Goal: Task Accomplishment & Management: Use online tool/utility

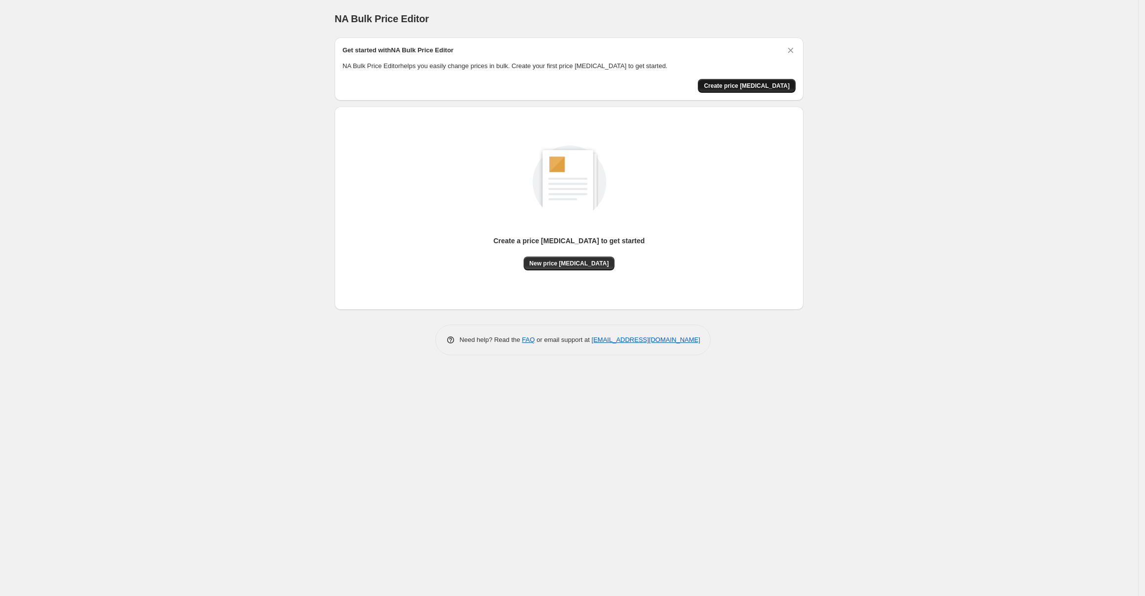
click at [775, 82] on span "Create price [MEDICAL_DATA]" at bounding box center [747, 86] width 86 height 8
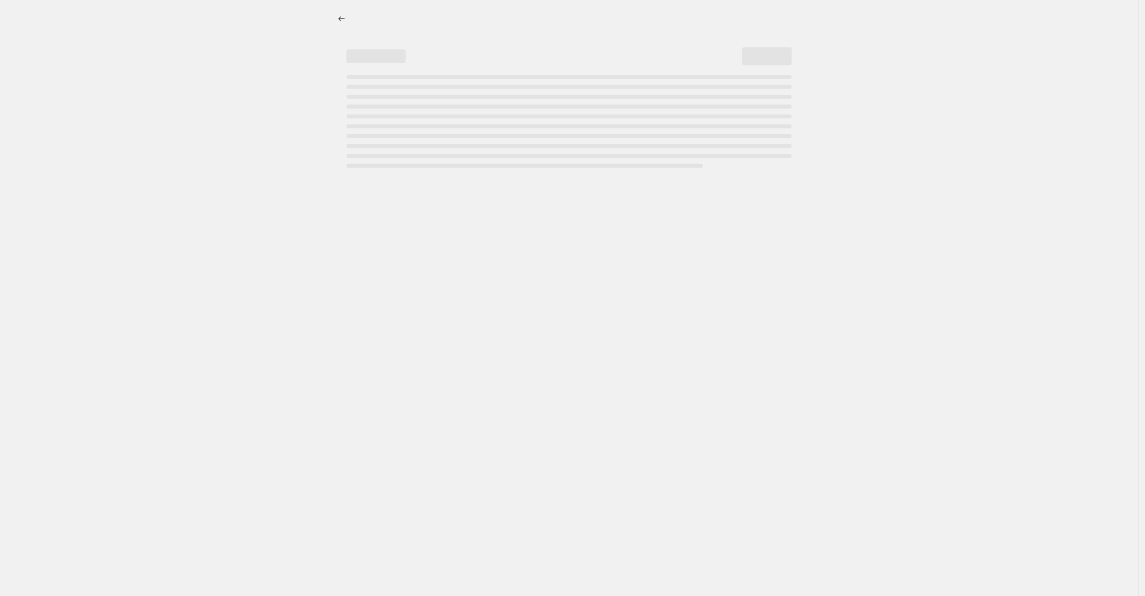
select select "percentage"
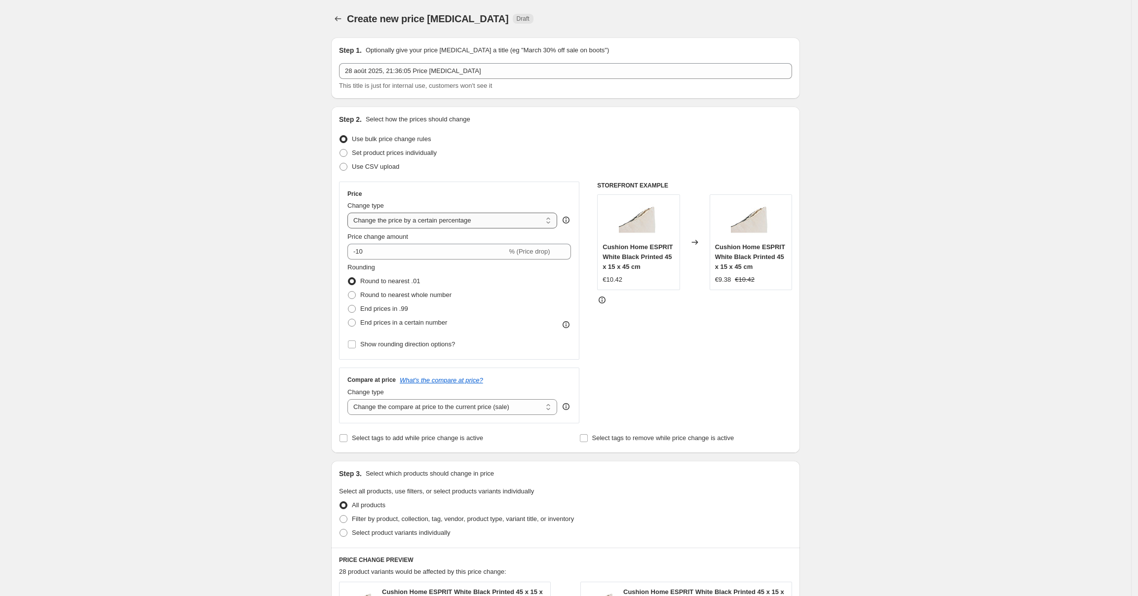
click at [431, 220] on select "Change the price to a certain amount Change the price by a certain amount Chang…" at bounding box center [452, 221] width 210 height 16
click at [723, 350] on div "STOREFRONT EXAMPLE Cushion Home ESPRIT White Black Printed 45 x 15 x 45 cm €10.…" at bounding box center [694, 303] width 195 height 242
click at [356, 310] on span at bounding box center [352, 309] width 8 height 8
click at [348, 305] on input "End prices in .99" at bounding box center [348, 305] width 0 height 0
radio input "true"
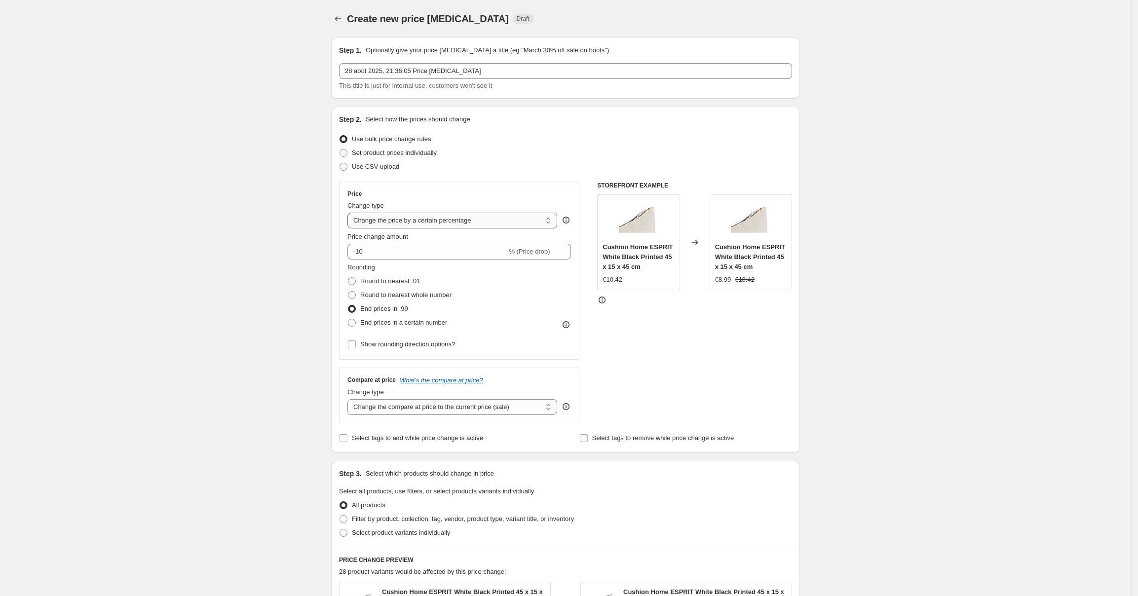
click at [482, 224] on select "Change the price to a certain amount Change the price by a certain amount Chang…" at bounding box center [452, 221] width 210 height 16
select select "to"
click at [351, 213] on select "Change the price to a certain amount Change the price by a certain amount Chang…" at bounding box center [452, 221] width 210 height 16
type input "80.00"
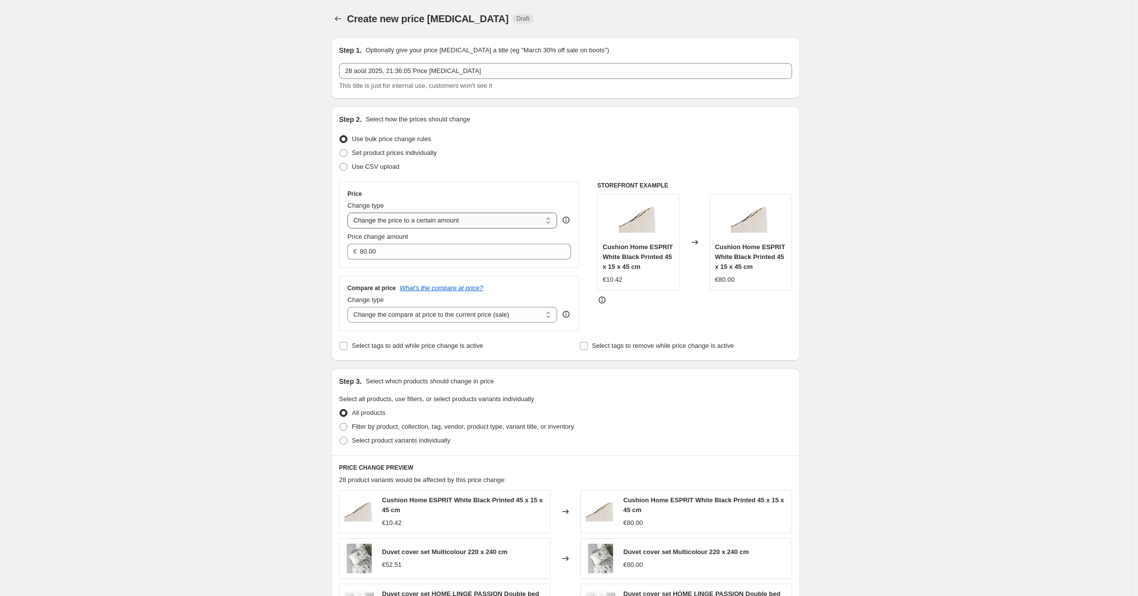
click at [489, 222] on select "Change the price to a certain amount Change the price by a certain amount Chang…" at bounding box center [452, 221] width 210 height 16
select select "by"
click at [351, 213] on select "Change the price to a certain amount Change the price by a certain amount Chang…" at bounding box center [452, 221] width 210 height 16
type input "-10.00"
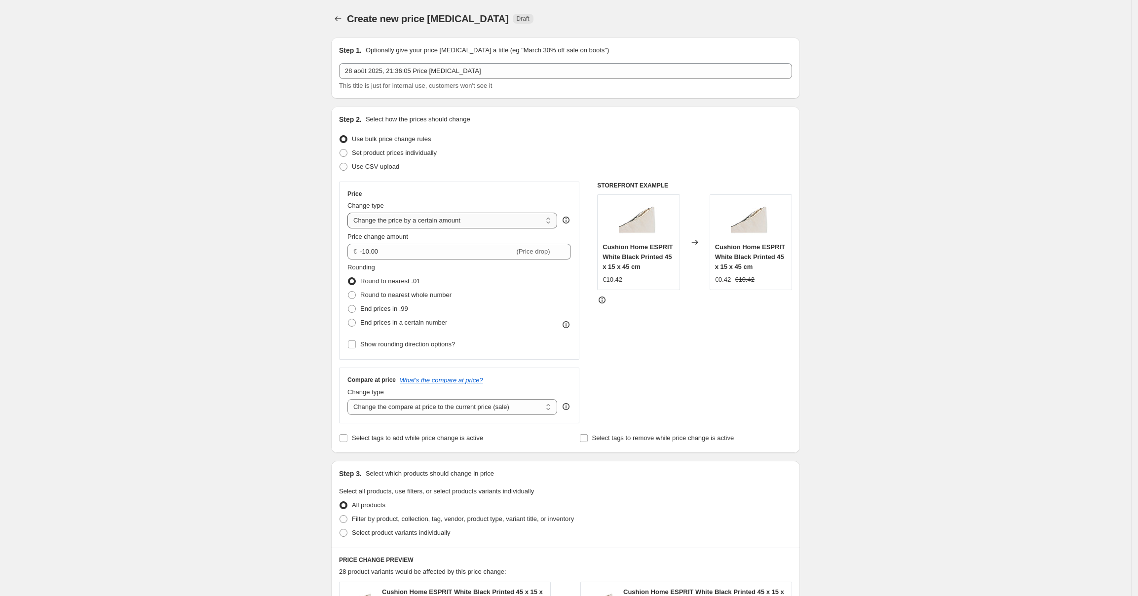
click at [486, 222] on select "Change the price to a certain amount Change the price by a certain amount Chang…" at bounding box center [452, 221] width 210 height 16
click at [351, 213] on select "Change the price to a certain amount Change the price by a certain amount Chang…" at bounding box center [452, 221] width 210 height 16
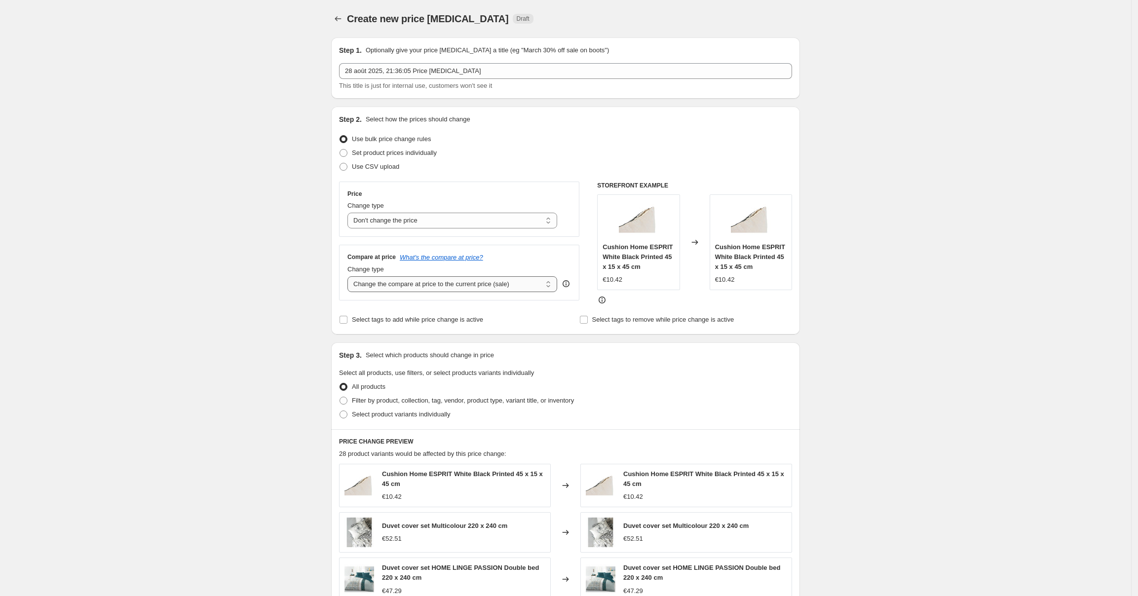
click at [453, 289] on select "Change the compare at price to the current price (sale) Change the compare at p…" at bounding box center [452, 284] width 210 height 16
click at [478, 215] on select "Change the price to a certain amount Change the price by a certain amount Chang…" at bounding box center [452, 221] width 210 height 16
click at [256, 282] on div "Create new price [MEDICAL_DATA]. This page is ready Create new price [MEDICAL_D…" at bounding box center [565, 439] width 1131 height 878
click at [447, 286] on select "Change the compare at price to the current price (sale) Change the compare at p…" at bounding box center [452, 284] width 210 height 16
click at [257, 329] on div "Create new price [MEDICAL_DATA]. This page is ready Create new price [MEDICAL_D…" at bounding box center [565, 439] width 1131 height 878
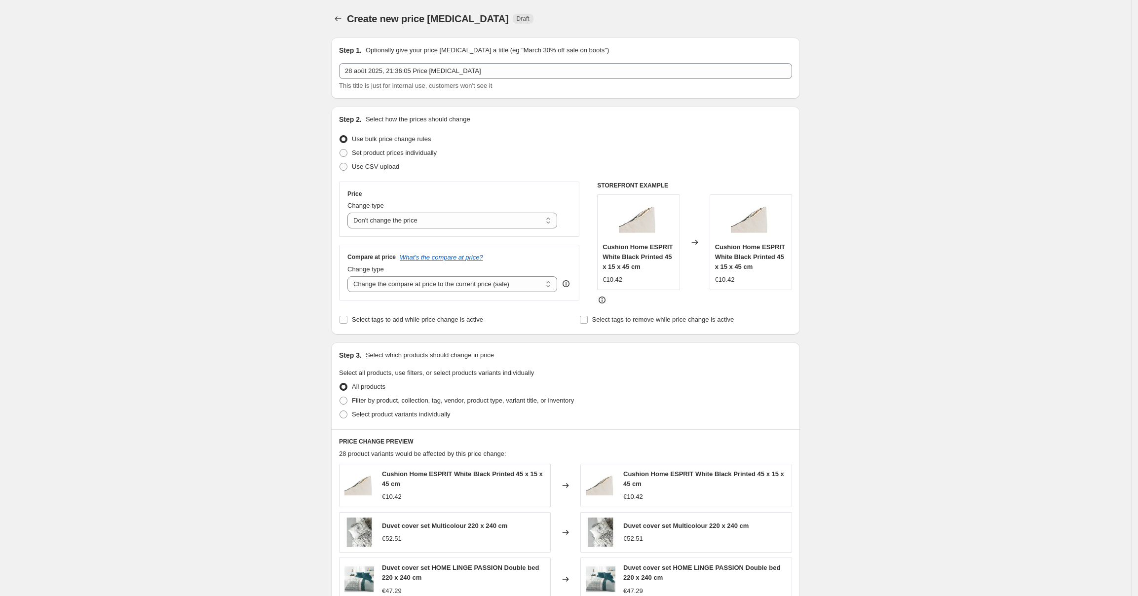
click at [488, 211] on div "Change type Change the price to a certain amount Change the price by a certain …" at bounding box center [452, 215] width 210 height 28
click at [486, 220] on select "Change the price to a certain amount Change the price by a certain amount Chang…" at bounding box center [452, 221] width 210 height 16
select select "margin"
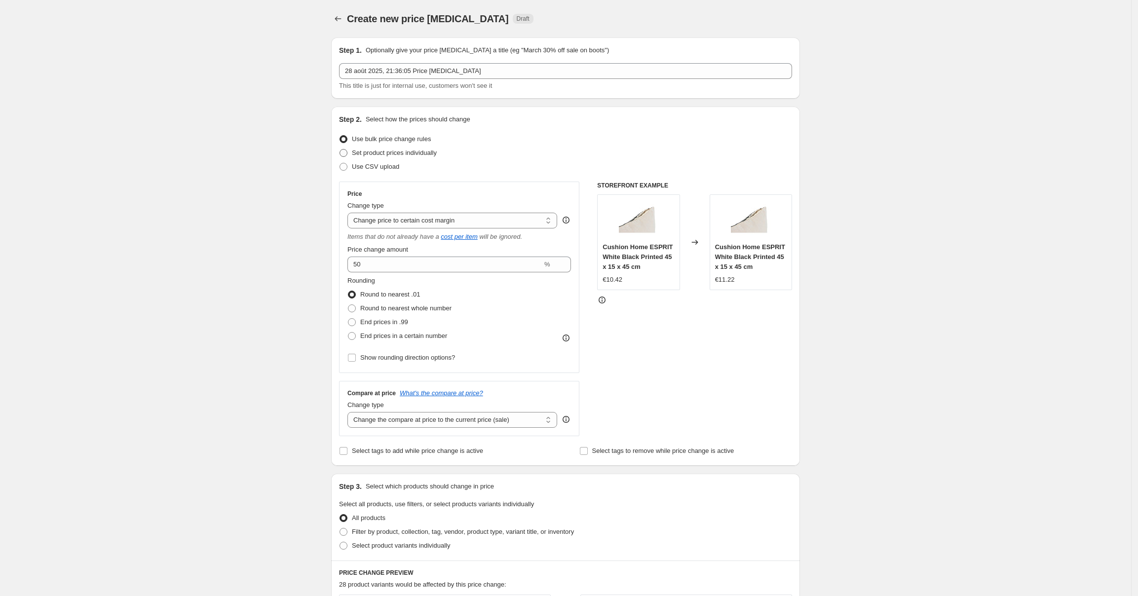
click at [409, 158] on label "Set product prices individually" at bounding box center [388, 153] width 98 height 14
click at [340, 150] on input "Set product prices individually" at bounding box center [340, 149] width 0 height 0
radio input "true"
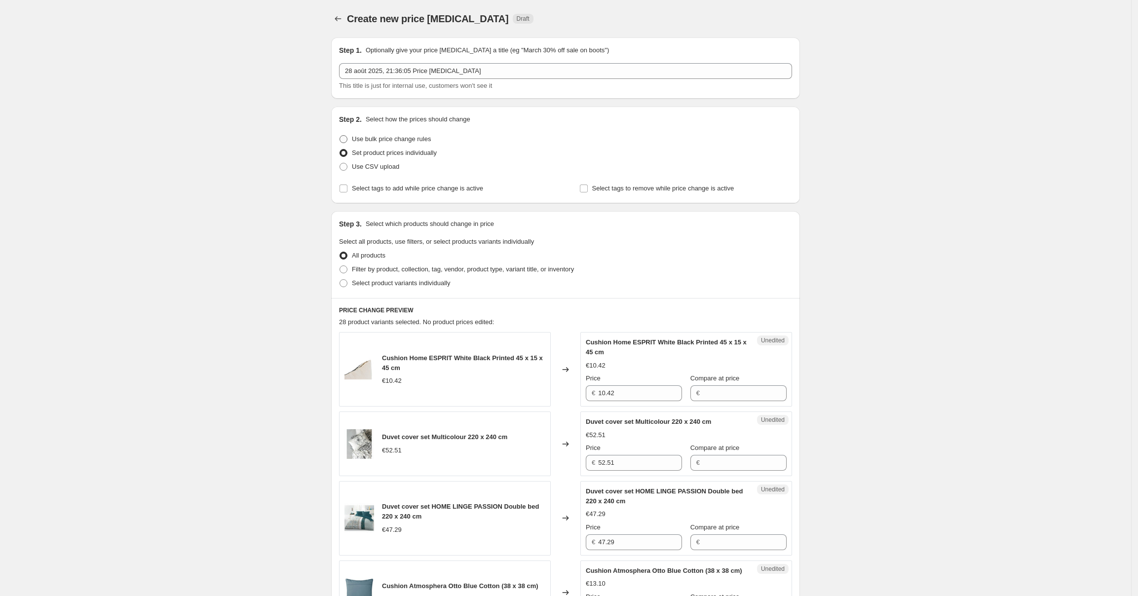
click at [410, 141] on span "Use bulk price change rules" at bounding box center [391, 138] width 79 height 7
click at [340, 136] on input "Use bulk price change rules" at bounding box center [340, 135] width 0 height 0
radio input "true"
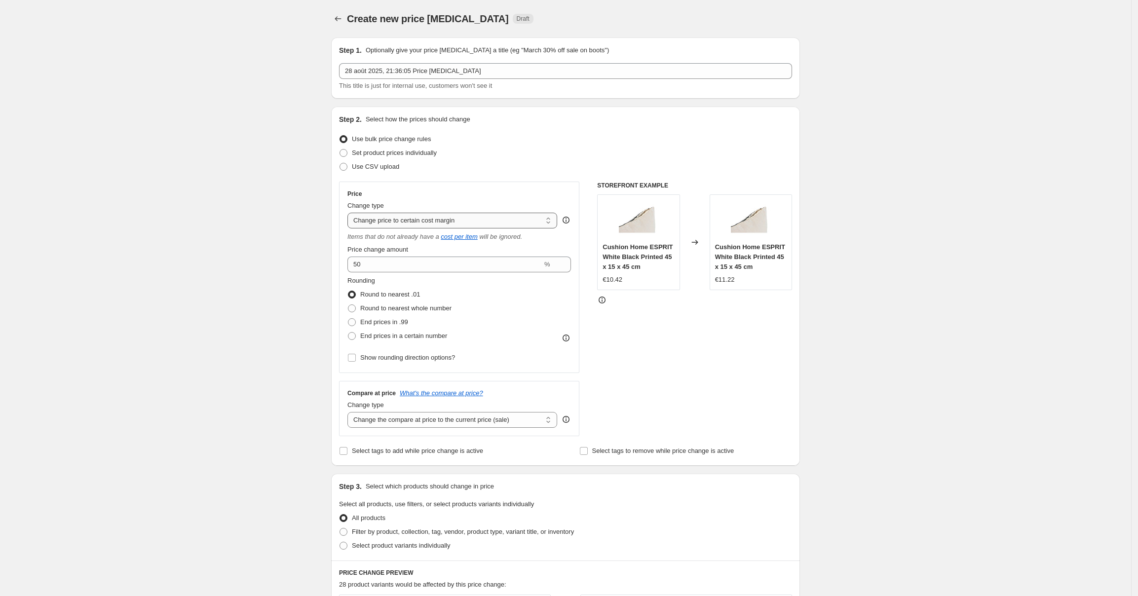
click at [456, 218] on select "Change the price to a certain amount Change the price by a certain amount Chang…" at bounding box center [452, 221] width 210 height 16
click at [569, 220] on icon at bounding box center [566, 220] width 10 height 10
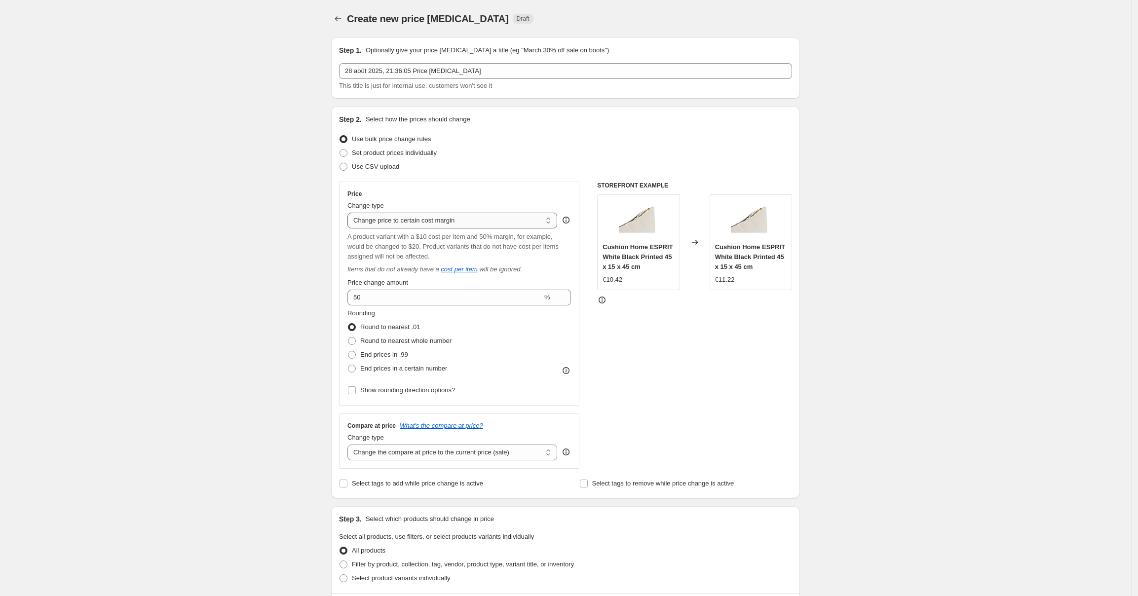
click at [528, 220] on select "Change the price to a certain amount Change the price by a certain amount Chang…" at bounding box center [452, 221] width 210 height 16
select select "to"
click at [351, 213] on select "Change the price to a certain amount Change the price by a certain amount Chang…" at bounding box center [452, 221] width 210 height 16
type input "80.00"
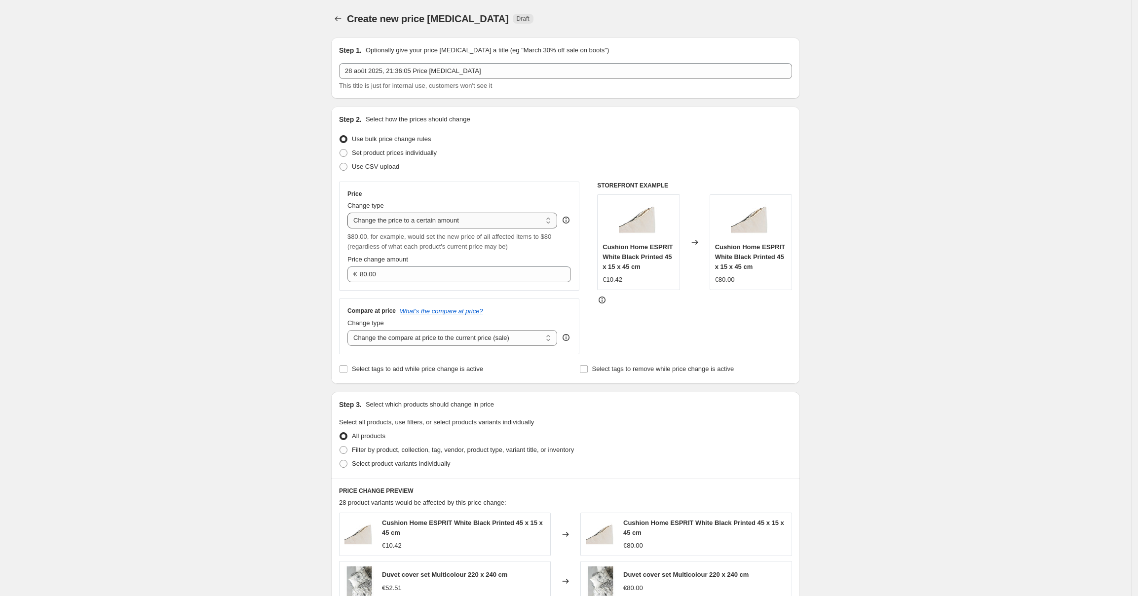
click at [489, 226] on select "Change the price to a certain amount Change the price by a certain amount Chang…" at bounding box center [452, 221] width 210 height 16
select select "pcap"
click at [351, 213] on select "Change the price to a certain amount Change the price by a certain amount Chang…" at bounding box center [452, 221] width 210 height 16
type input "-20"
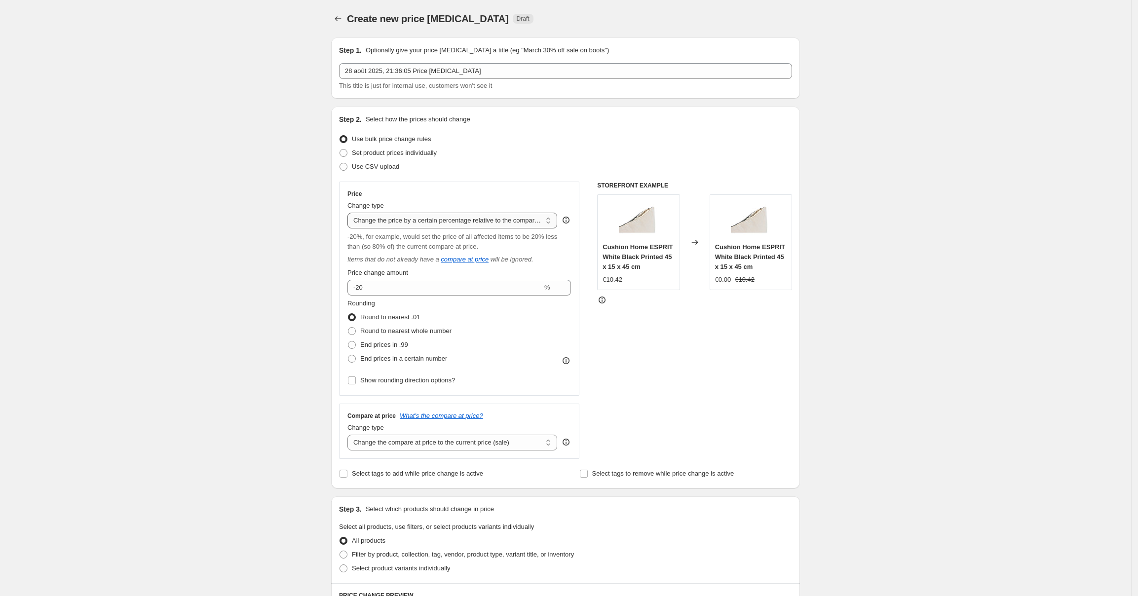
click at [487, 225] on select "Change the price to a certain amount Change the price by a certain amount Chang…" at bounding box center [452, 221] width 210 height 16
select select "bcap"
click at [351, 213] on select "Change the price to a certain amount Change the price by a certain amount Chang…" at bounding box center [452, 221] width 210 height 16
type input "-12.00"
click at [489, 218] on select "Change the price to a certain amount Change the price by a certain amount Chang…" at bounding box center [452, 221] width 210 height 16
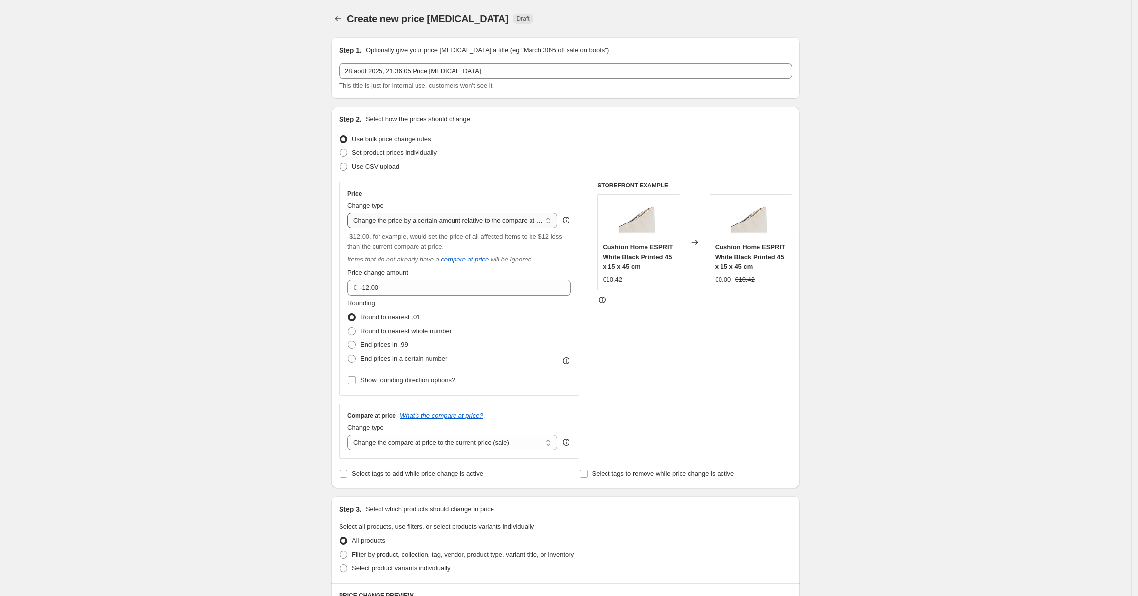
select select "by"
click at [351, 213] on select "Change the price to a certain amount Change the price by a certain amount Chang…" at bounding box center [452, 221] width 210 height 16
type input "-10.00"
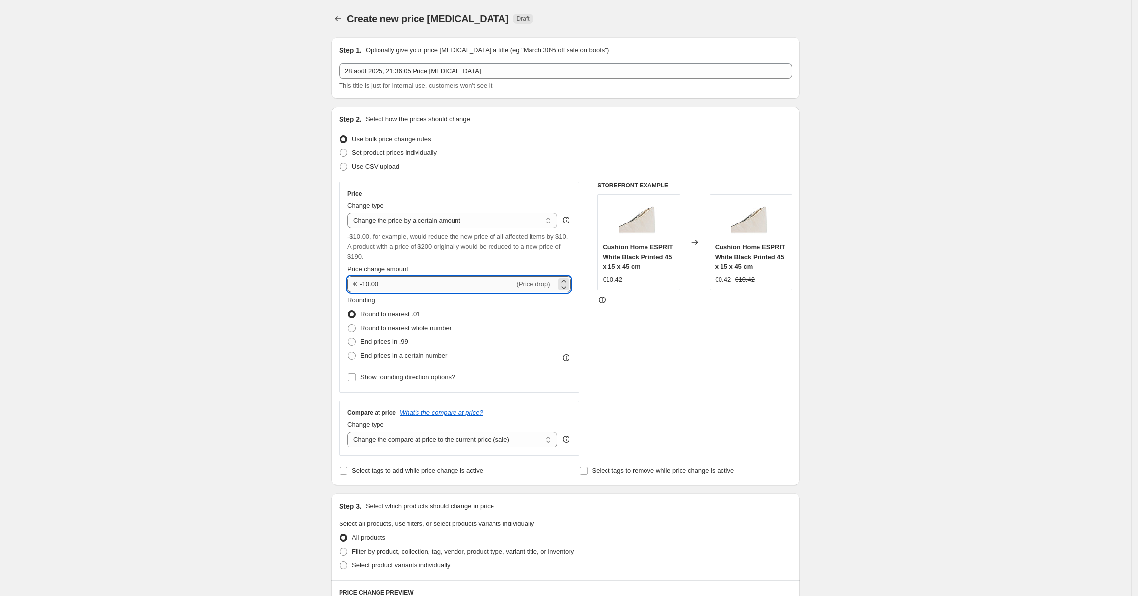
click at [468, 290] on input "-10.00" at bounding box center [437, 284] width 154 height 16
click at [371, 328] on span "Round to nearest whole number" at bounding box center [405, 327] width 91 height 7
click at [348, 325] on input "Round to nearest whole number" at bounding box center [348, 324] width 0 height 0
radio input "true"
drag, startPoint x: 484, startPoint y: 287, endPoint x: 464, endPoint y: 287, distance: 19.7
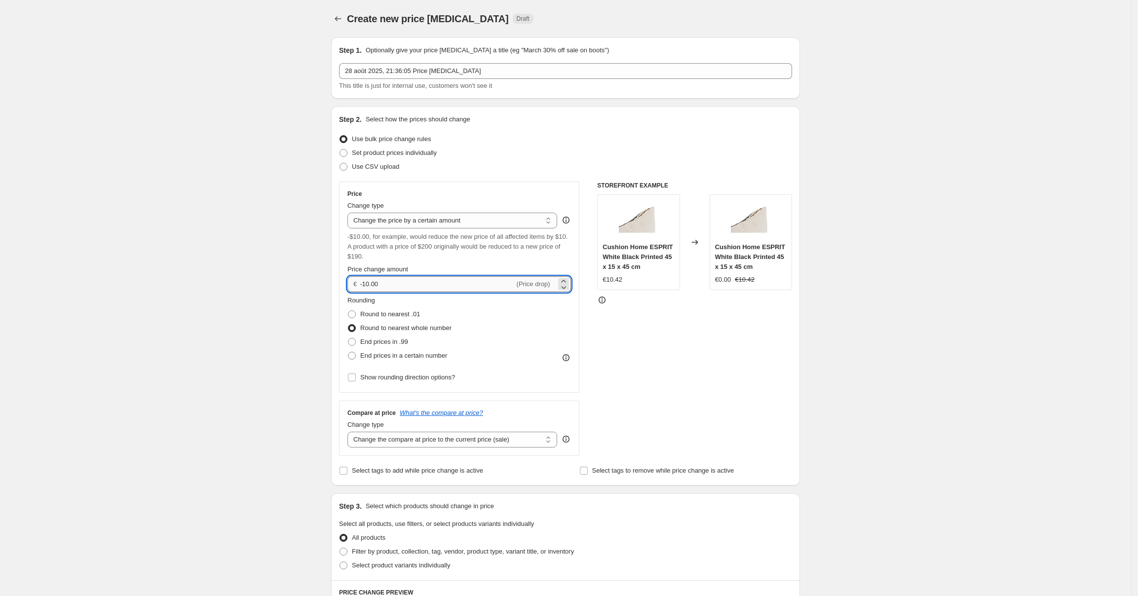
click at [464, 287] on input "-10.00" at bounding box center [437, 284] width 154 height 16
click at [362, 339] on label "End prices in .99" at bounding box center [377, 342] width 61 height 14
click at [348, 339] on input "End prices in .99" at bounding box center [348, 338] width 0 height 0
radio input "true"
click at [442, 224] on select "Change the price to a certain amount Change the price by a certain amount Chang…" at bounding box center [452, 221] width 210 height 16
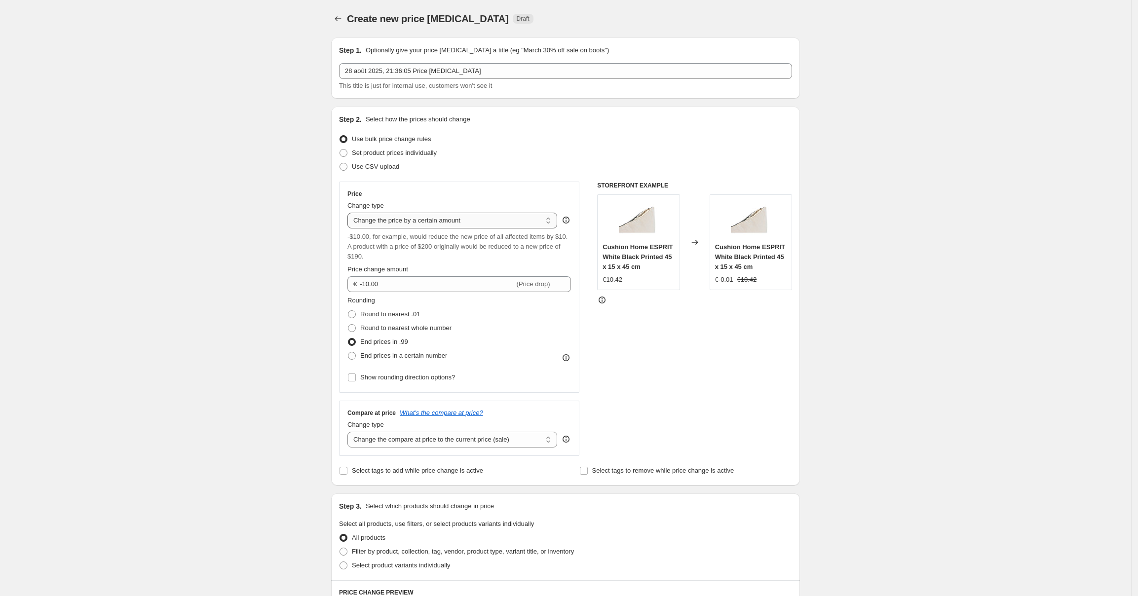
click at [442, 224] on select "Change the price to a certain amount Change the price by a certain amount Chang…" at bounding box center [452, 221] width 210 height 16
select select "bcap"
click at [351, 213] on select "Change the price to a certain amount Change the price by a certain amount Chang…" at bounding box center [452, 221] width 210 height 16
type input "-12.00"
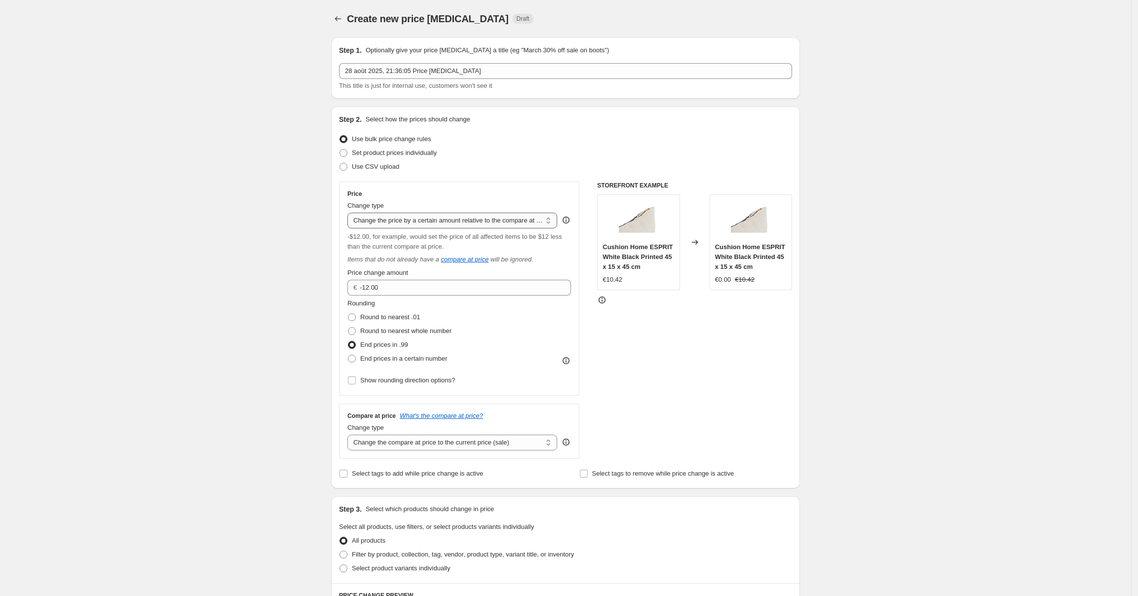
click at [477, 218] on select "Change the price to a certain amount Change the price by a certain amount Chang…" at bounding box center [452, 221] width 210 height 16
select select "pc"
type input "50"
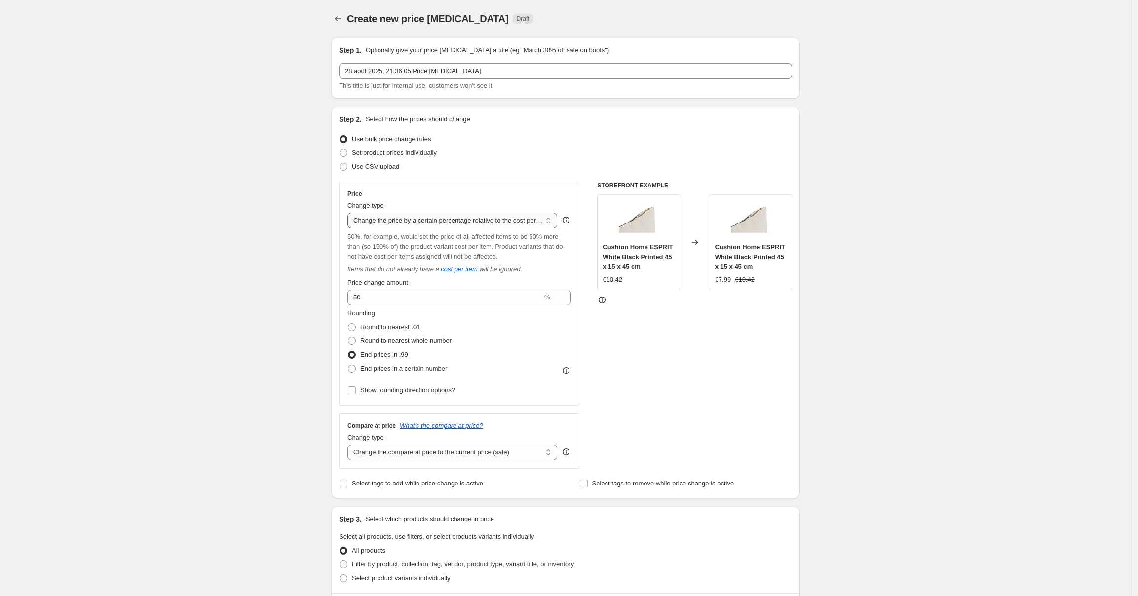
click at [474, 227] on select "Change the price to a certain amount Change the price by a certain amount Chang…" at bounding box center [452, 221] width 210 height 16
click at [233, 203] on div "Create new price [MEDICAL_DATA]. This page is ready Create new price [MEDICAL_D…" at bounding box center [565, 521] width 1131 height 1042
